Goal: Information Seeking & Learning: Compare options

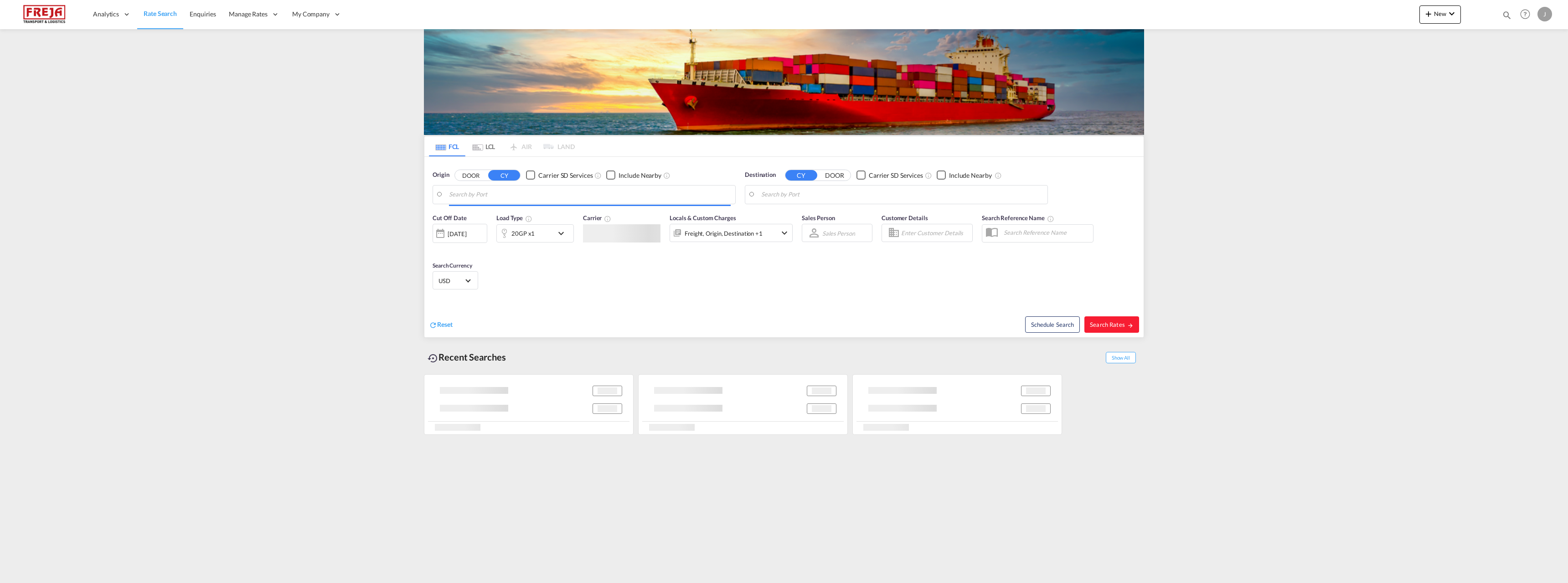
type input "Oulu ([GEOGRAPHIC_DATA]), [GEOGRAPHIC_DATA]"
type input "[GEOGRAPHIC_DATA], [GEOGRAPHIC_DATA]"
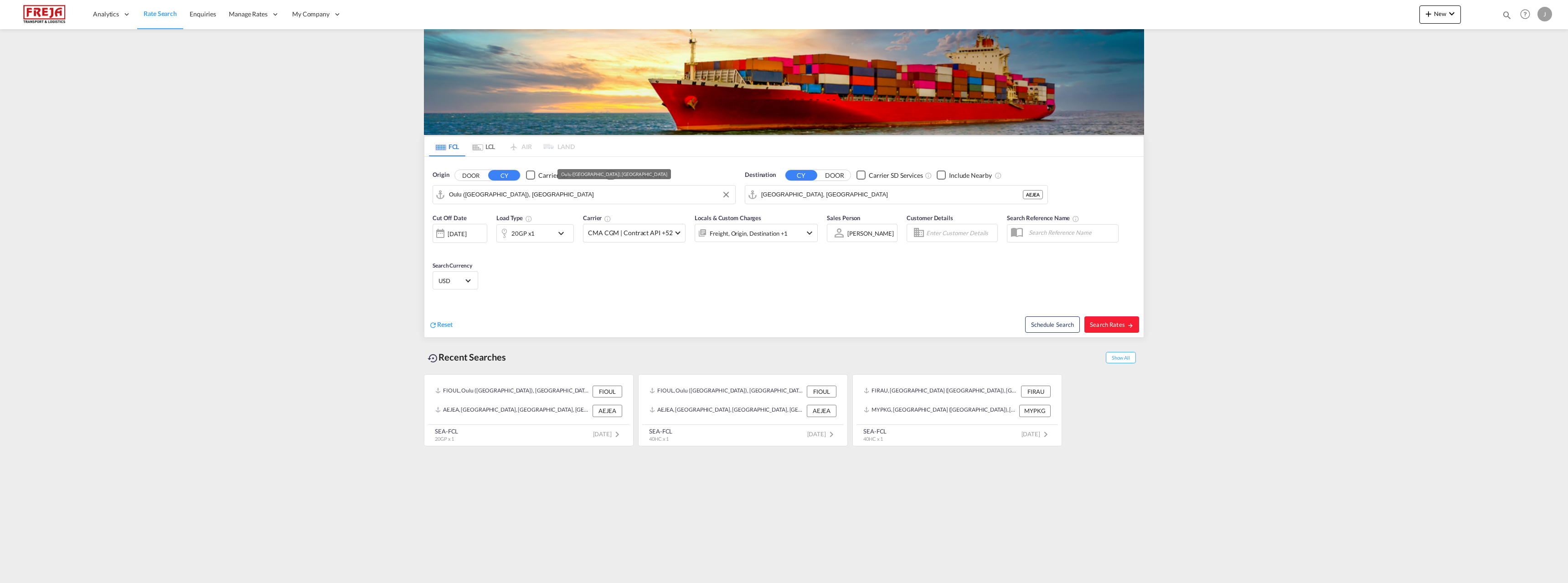
click at [540, 197] on input "Oulu ([GEOGRAPHIC_DATA]), [GEOGRAPHIC_DATA]" at bounding box center [589, 194] width 282 height 14
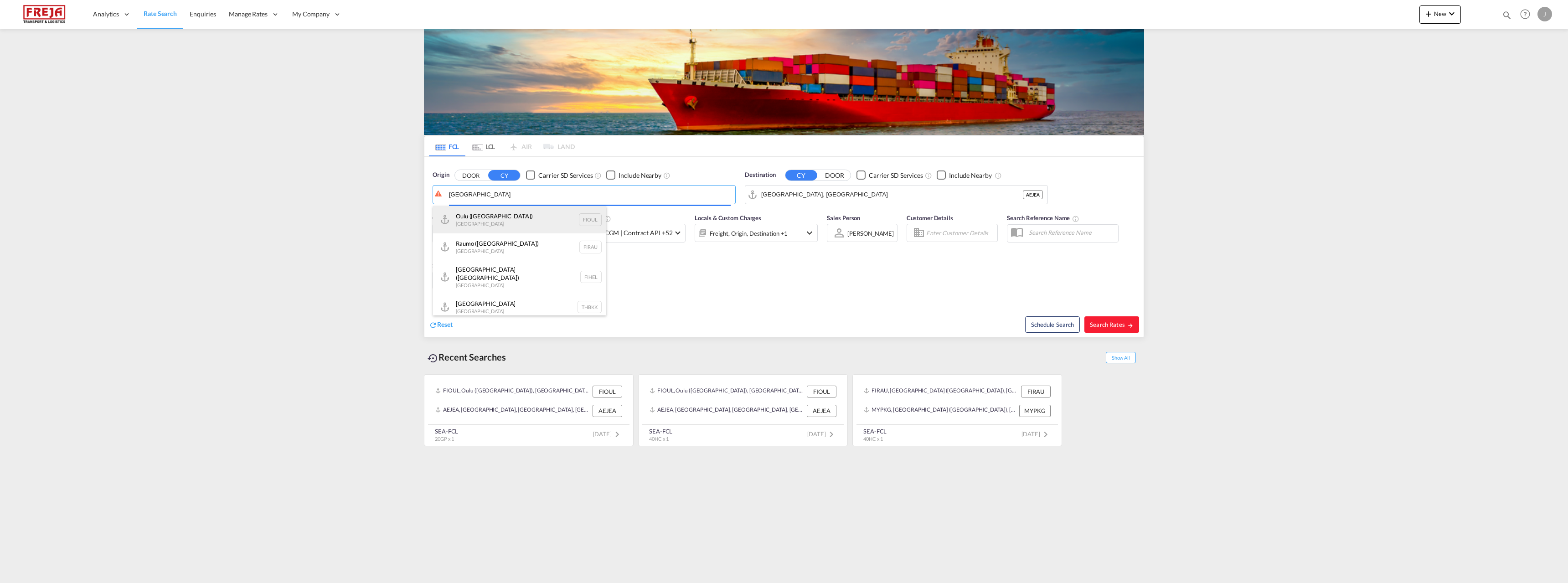
click at [516, 222] on body "Analytics Reports Dashboard Rate Search Enquiries Manage Rates Contract Rates" at bounding box center [784, 292] width 1568 height 583
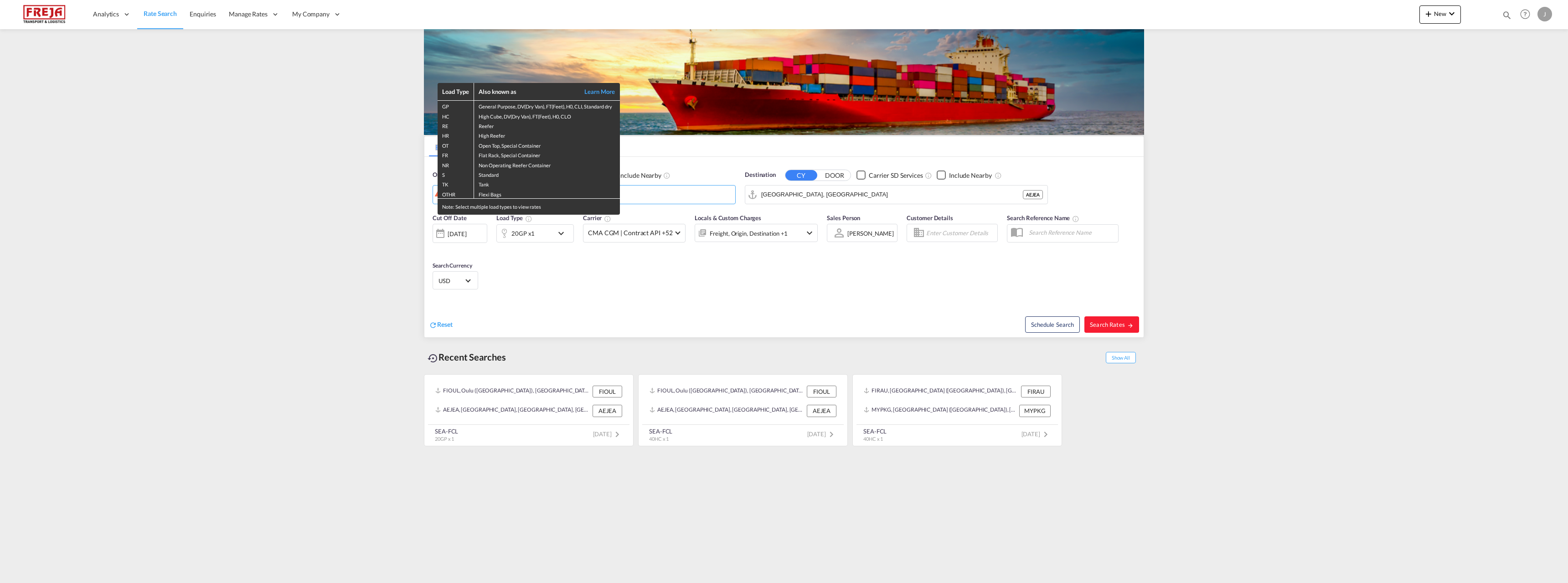
click at [780, 194] on div "Load Type Also known as Learn More GP General Purpose, DV(Dry Van), FT(Feet), H…" at bounding box center [784, 292] width 1568 height 583
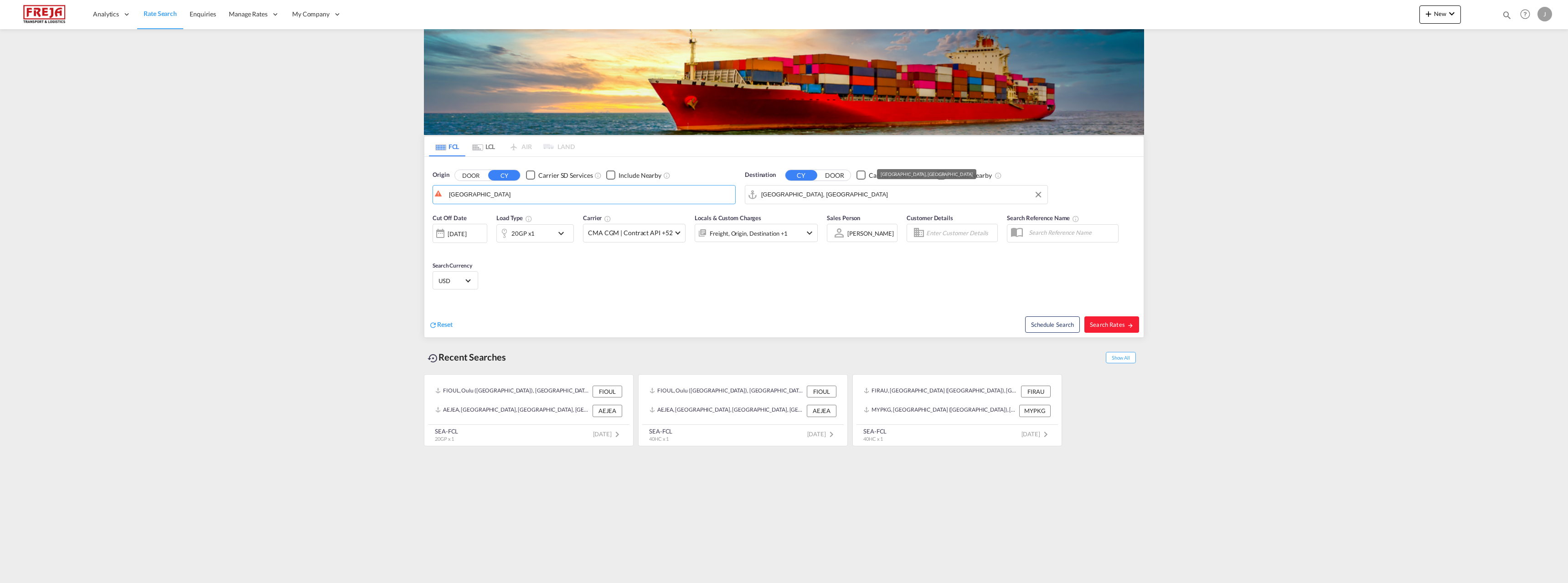
click at [798, 194] on input "[GEOGRAPHIC_DATA], [GEOGRAPHIC_DATA]" at bounding box center [902, 194] width 282 height 14
click at [590, 189] on body "Analytics Reports Dashboard Rate Search Enquiries Manage Rates Contract Rates" at bounding box center [784, 292] width 1568 height 583
click at [481, 222] on div "[GEOGRAPHIC_DATA] (ex [GEOGRAPHIC_DATA]) [GEOGRAPHIC_DATA] INMAA" at bounding box center [519, 222] width 173 height 33
type input "[GEOGRAPHIC_DATA] (ex [GEOGRAPHIC_DATA]), INMAA"
click at [793, 192] on input "[GEOGRAPHIC_DATA], [GEOGRAPHIC_DATA]" at bounding box center [902, 194] width 282 height 14
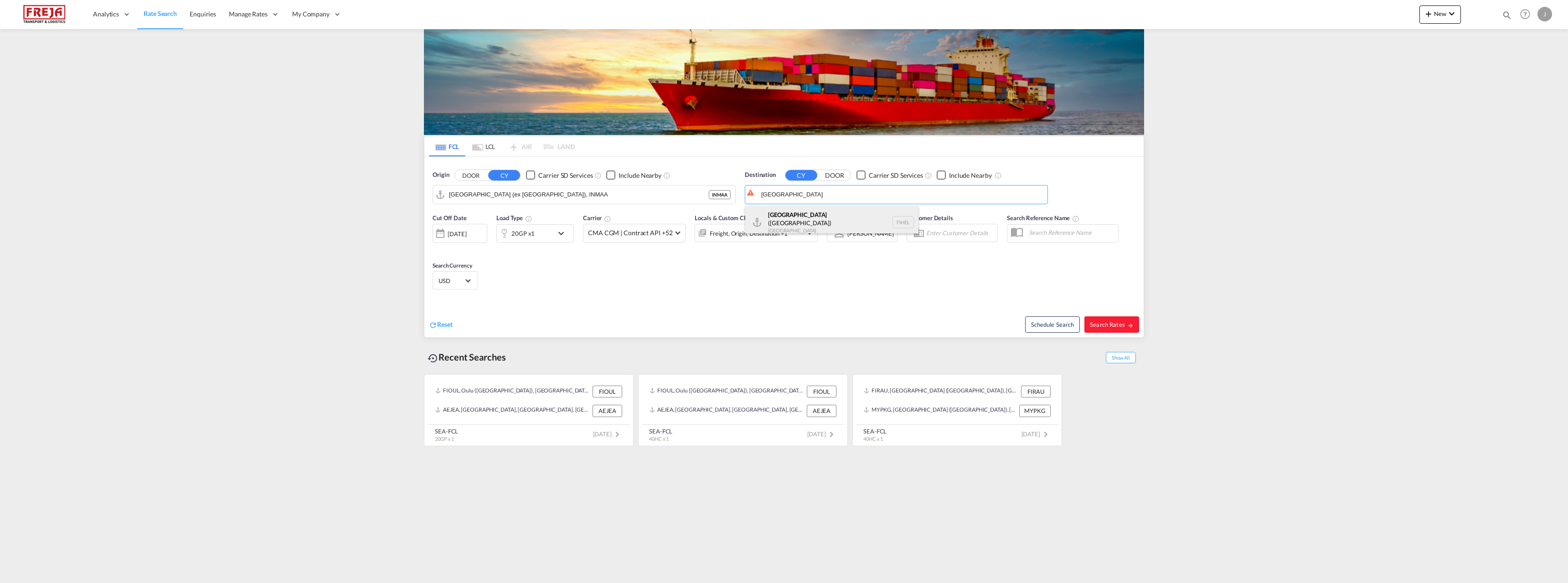
click at [801, 216] on div "[GEOGRAPHIC_DATA] ([GEOGRAPHIC_DATA]) [GEOGRAPHIC_DATA] [GEOGRAPHIC_DATA]" at bounding box center [832, 222] width 173 height 33
type input "[GEOGRAPHIC_DATA] ([GEOGRAPHIC_DATA]), [GEOGRAPHIC_DATA]"
click at [1096, 325] on span "Search Rates" at bounding box center [1112, 324] width 44 height 7
type input "INMAA to [GEOGRAPHIC_DATA] / [DATE]"
